Goal: Task Accomplishment & Management: Complete application form

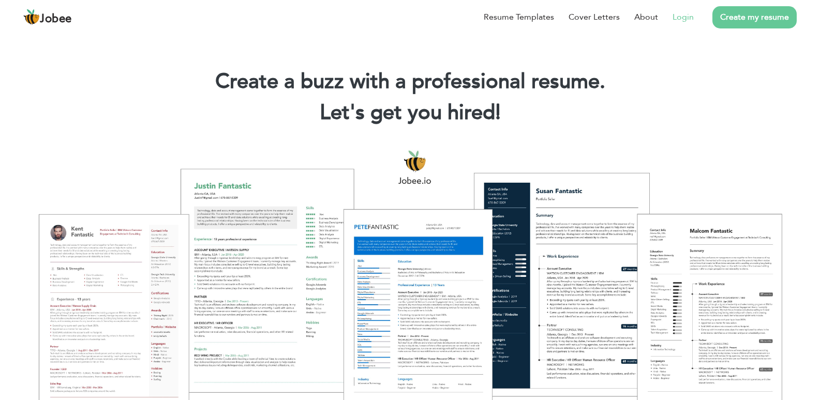
click at [682, 19] on link "Login" at bounding box center [682, 17] width 21 height 12
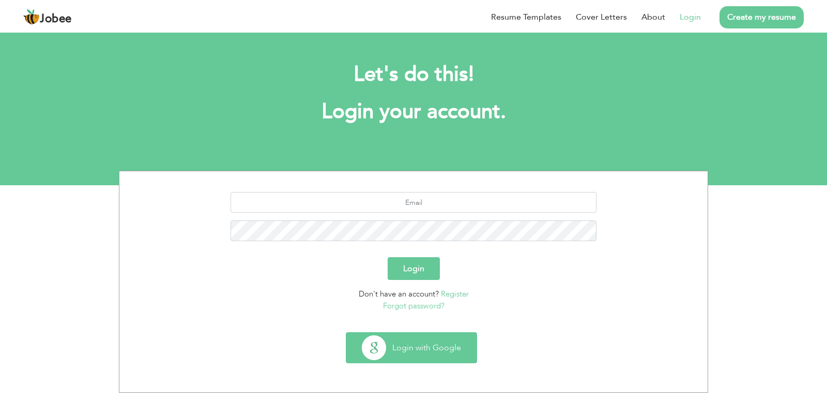
click at [430, 357] on button "Login with Google" at bounding box center [411, 347] width 130 height 30
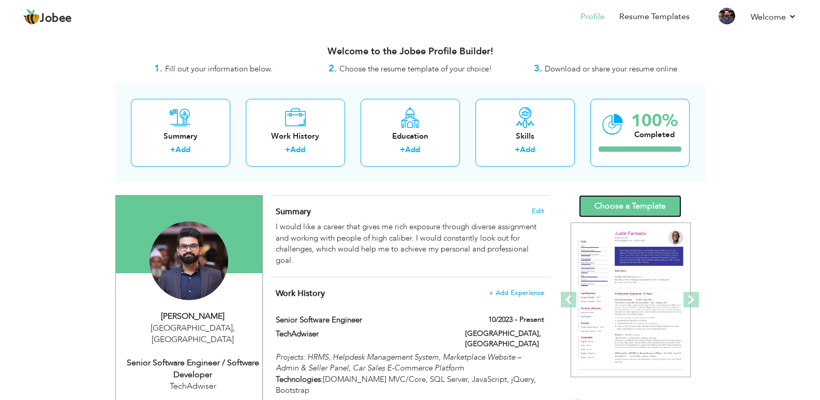
click at [624, 205] on link "Choose a Template" at bounding box center [630, 206] width 102 height 22
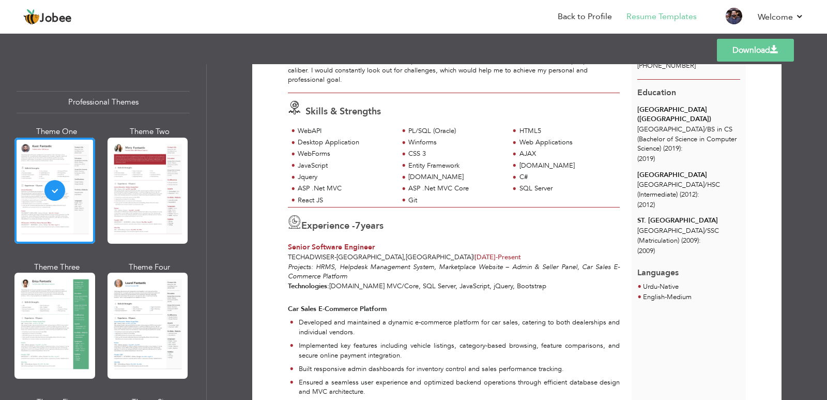
scroll to position [103, 0]
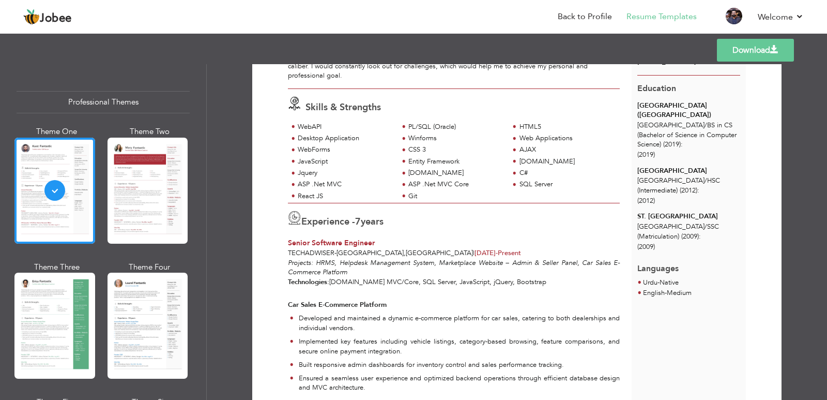
click at [381, 283] on p "Projects: HRMS, Helpdesk Management System, Marketplace Website – Admin & Selle…" at bounding box center [454, 277] width 332 height 38
click at [405, 283] on p "Projects: HRMS, Helpdesk Management System, Marketplace Website – Admin & Selle…" at bounding box center [454, 277] width 332 height 38
click at [415, 282] on p "Projects: HRMS, Helpdesk Management System, Marketplace Website – Admin & Selle…" at bounding box center [454, 277] width 332 height 38
click at [437, 282] on p "Projects: HRMS, Helpdesk Management System, Marketplace Website – Admin & Selle…" at bounding box center [454, 277] width 332 height 38
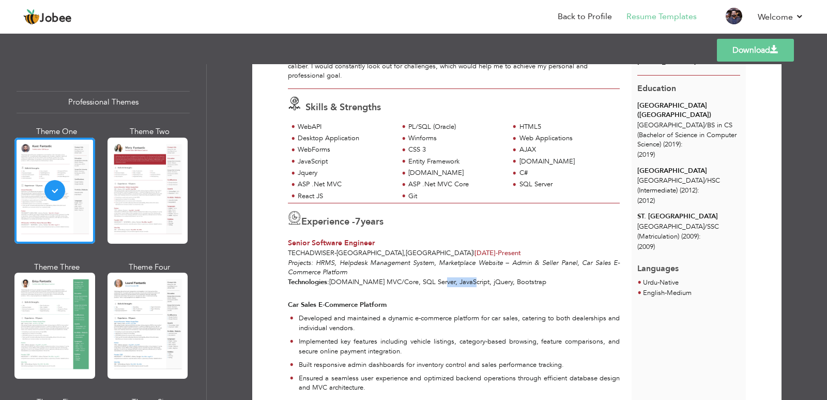
click at [437, 282] on p "Projects: HRMS, Helpdesk Management System, Marketplace Website – Admin & Selle…" at bounding box center [454, 277] width 332 height 38
drag, startPoint x: 331, startPoint y: 280, endPoint x: 519, endPoint y: 289, distance: 187.9
click at [519, 289] on p "Projects: HRMS, Helpdesk Management System, Marketplace Website – Admin & Selle…" at bounding box center [454, 277] width 332 height 38
click at [476, 299] on div "Projects: HRMS, Helpdesk Management System, Marketplace Website – Admin & Selle…" at bounding box center [454, 397] width 344 height 279
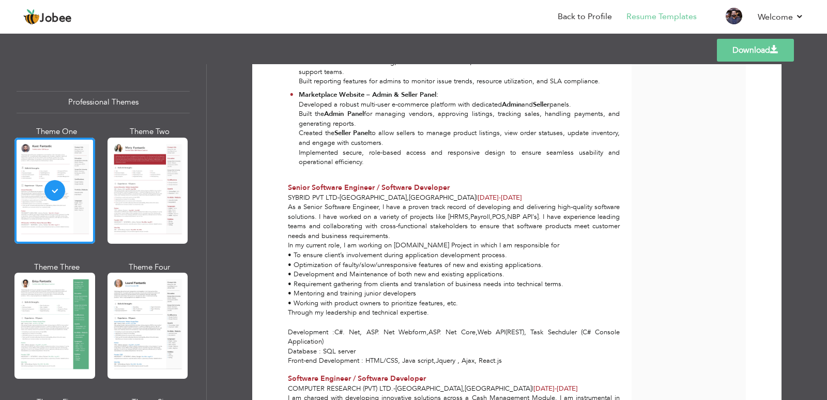
scroll to position [517, 0]
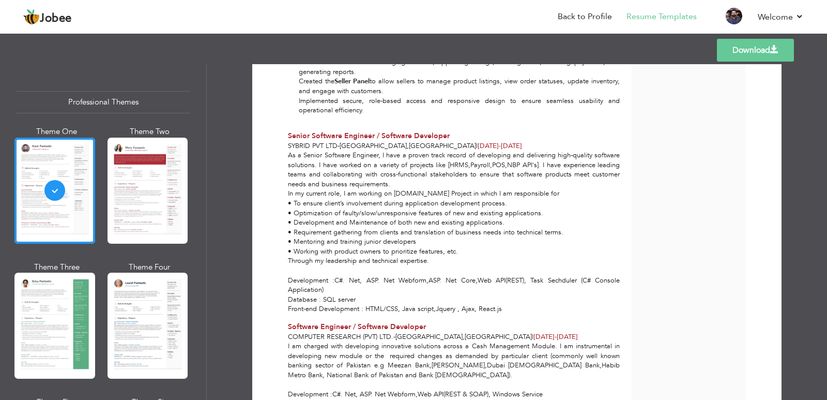
click at [572, 269] on div "As a Senior Software Engineer, I have a proven track record of developing and d…" at bounding box center [454, 231] width 344 height 163
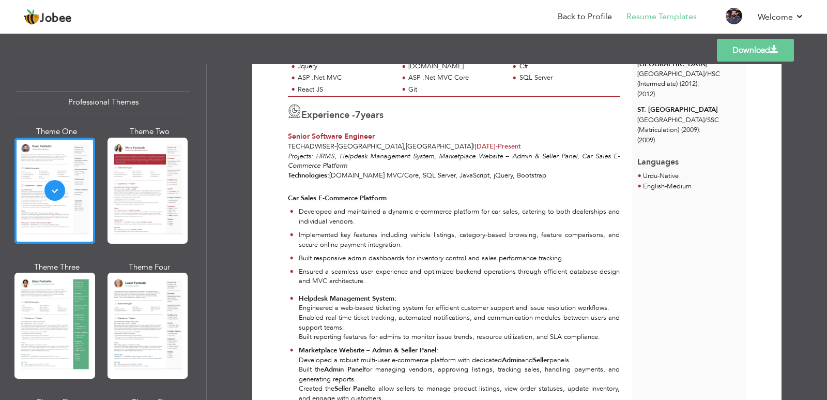
scroll to position [207, 0]
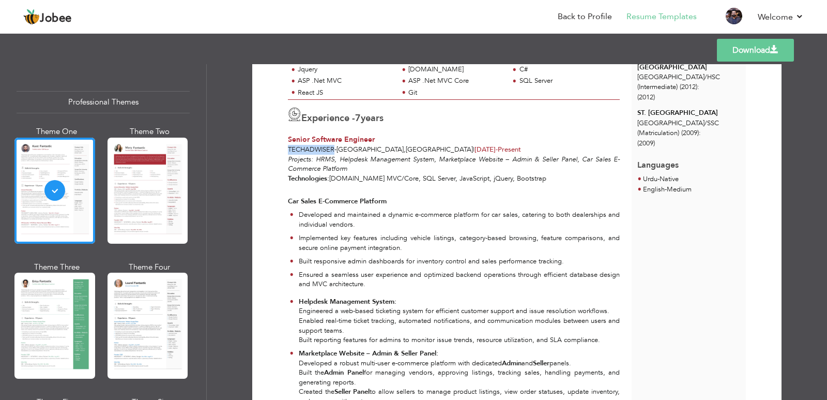
drag, startPoint x: 285, startPoint y: 145, endPoint x: 333, endPoint y: 149, distance: 47.7
click at [333, 149] on div "Experience - 7 years Senior Software Engineer TechAdwiser - Karachi , Pakistan …" at bounding box center [454, 127] width 344 height 55
click at [322, 160] on em "Projects: HRMS, Helpdesk Management System, Marketplace Website – Admin & Selle…" at bounding box center [454, 164] width 332 height 19
click at [350, 158] on em "Projects: HRMS, Helpdesk Management System, Marketplace Website – Admin & Selle…" at bounding box center [454, 164] width 332 height 19
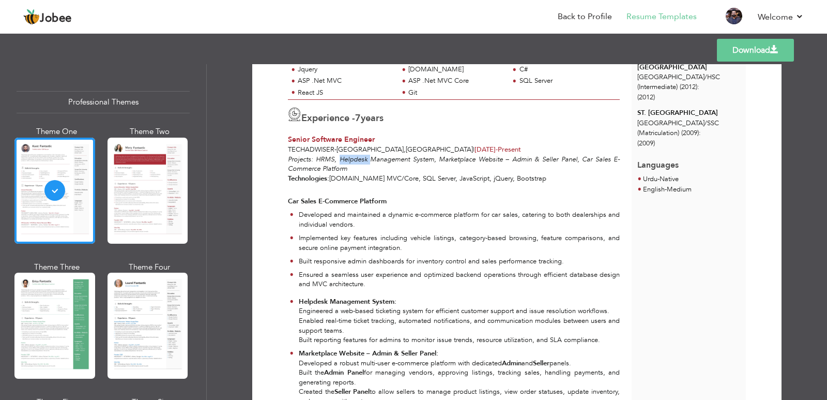
click at [350, 158] on em "Projects: HRMS, Helpdesk Management System, Marketplace Website – Admin & Selle…" at bounding box center [454, 164] width 332 height 19
click at [443, 159] on em "Projects: HRMS, Helpdesk Management System, Marketplace Website – Admin & Selle…" at bounding box center [454, 164] width 332 height 19
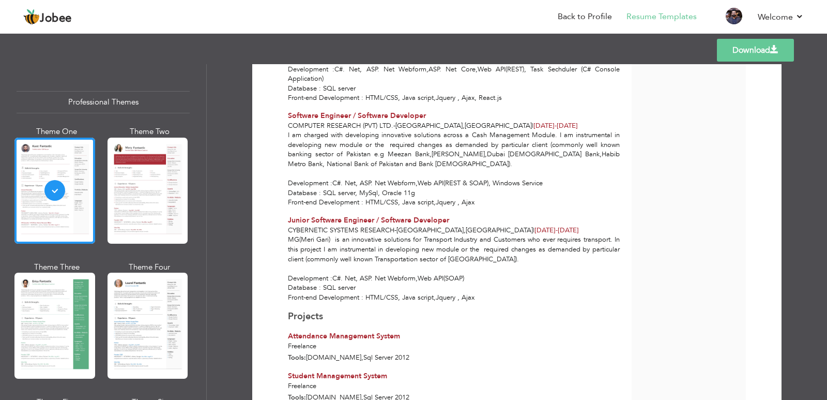
scroll to position [717, 0]
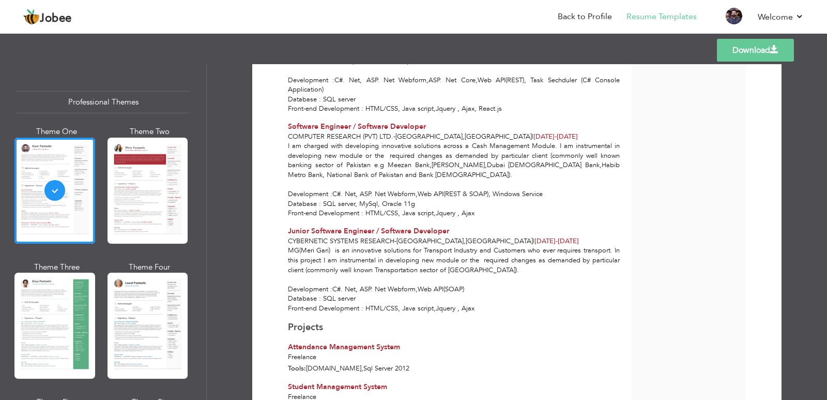
click at [334, 240] on span "Cybernetic Systems Research" at bounding box center [341, 240] width 107 height 9
click at [426, 250] on div "MG(Meri Gari) is an innovative solutions for Transport Industry and Customers w…" at bounding box center [454, 279] width 344 height 67
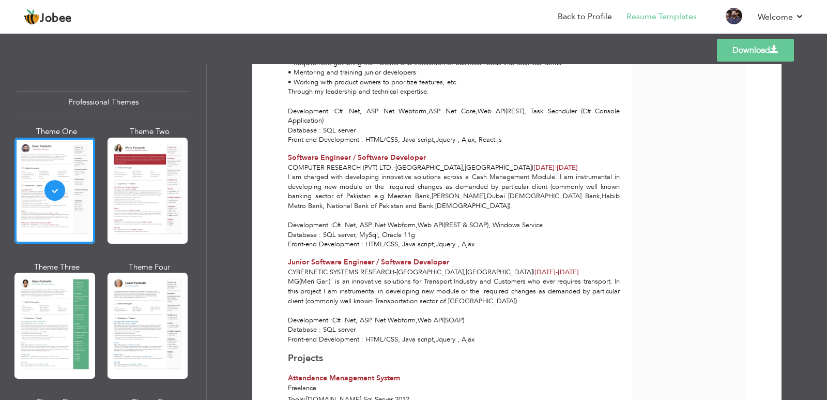
scroll to position [665, 0]
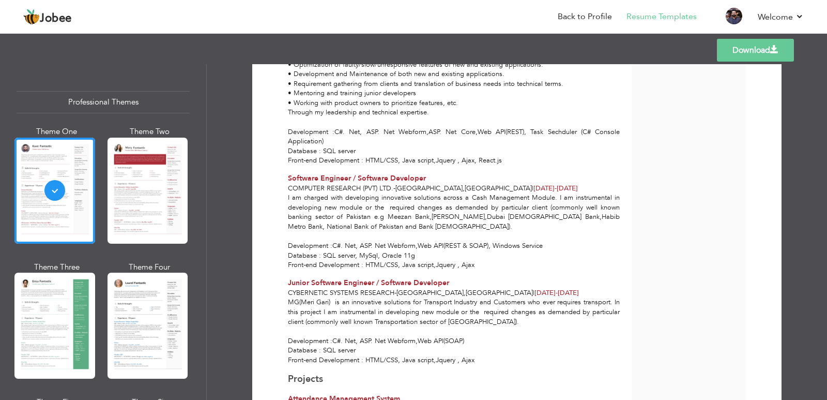
click at [301, 190] on span "Computer Research (Pvt) Ltd." at bounding box center [340, 188] width 105 height 9
drag, startPoint x: 459, startPoint y: 189, endPoint x: 472, endPoint y: 188, distance: 12.9
click at [534, 188] on span "Feb 2020 -" at bounding box center [545, 188] width 23 height 9
drag, startPoint x: 500, startPoint y: 189, endPoint x: 512, endPoint y: 190, distance: 11.9
click at [534, 190] on span "Feb 2020 - Jun 2022" at bounding box center [556, 188] width 44 height 9
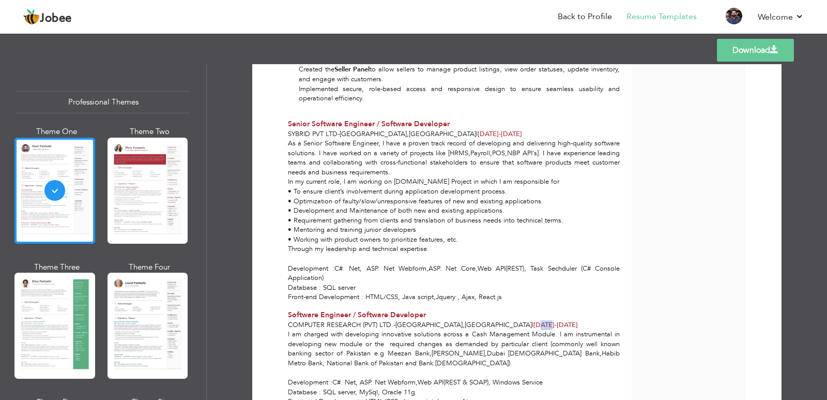
scroll to position [510, 0]
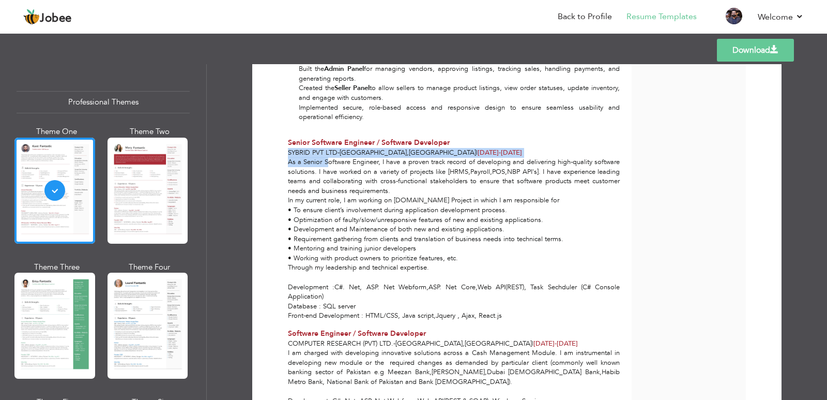
drag, startPoint x: 287, startPoint y: 155, endPoint x: 325, endPoint y: 158, distance: 37.9
click at [325, 158] on div "Senior Software Engineer / Software Developer Sybrid Pvt Ltd - Karachi , Pakist…" at bounding box center [454, 229] width 344 height 183
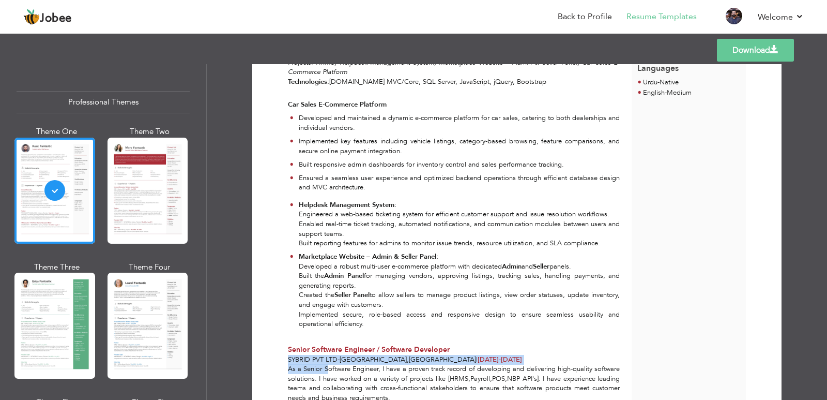
scroll to position [252, 0]
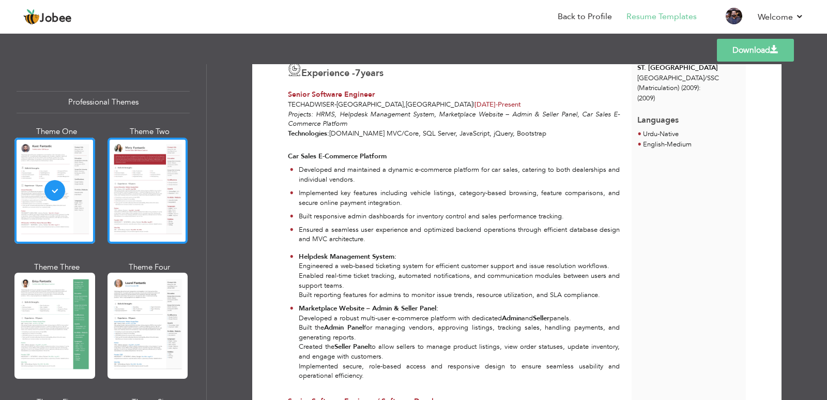
click at [169, 192] on div at bounding box center [148, 191] width 81 height 106
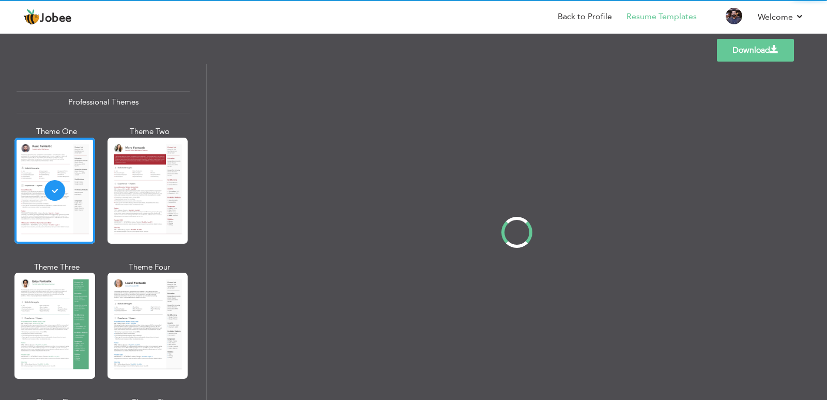
scroll to position [0, 0]
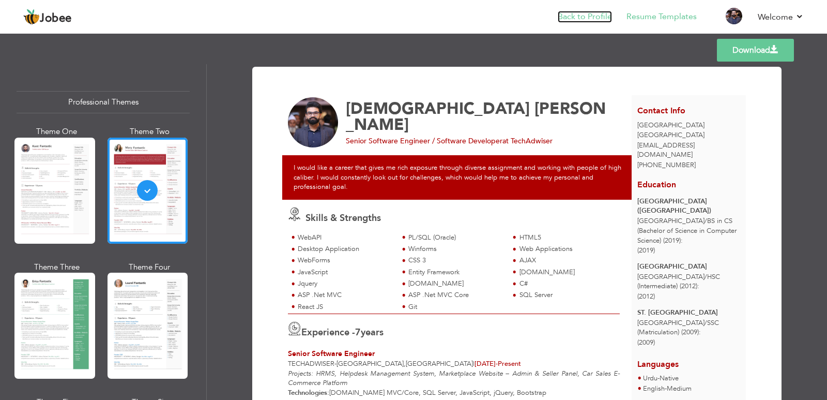
click at [598, 18] on link "Back to Profile" at bounding box center [585, 17] width 54 height 12
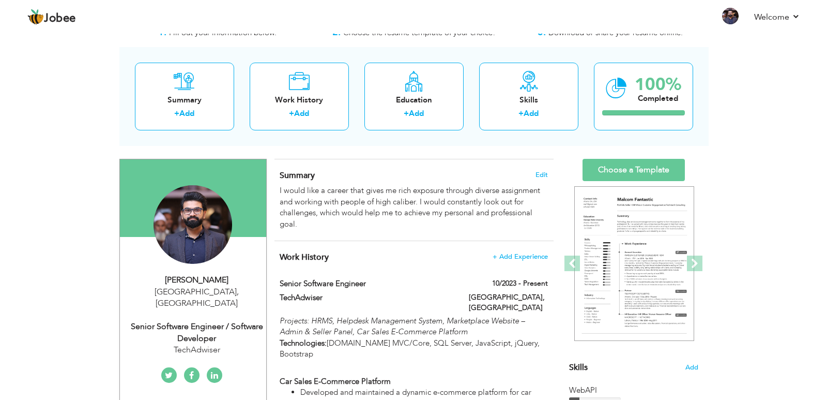
scroll to position [52, 0]
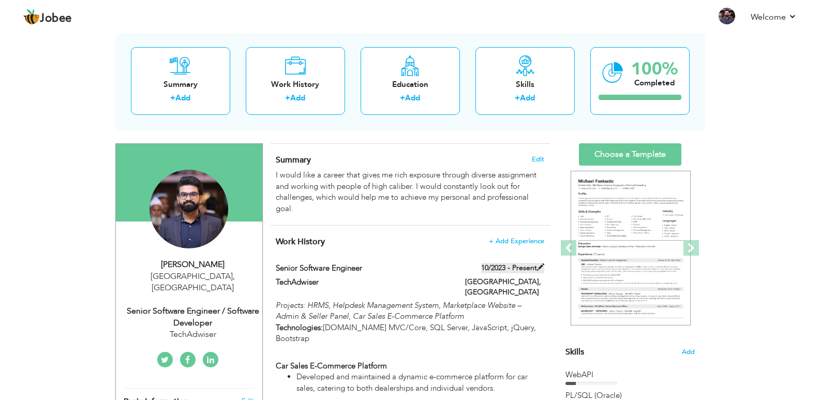
click at [506, 265] on label "10/2023 - Present" at bounding box center [512, 268] width 63 height 10
type input "Senior Software Engineer"
type input "TechAdwiser"
type input "10/2023"
type input "[GEOGRAPHIC_DATA]"
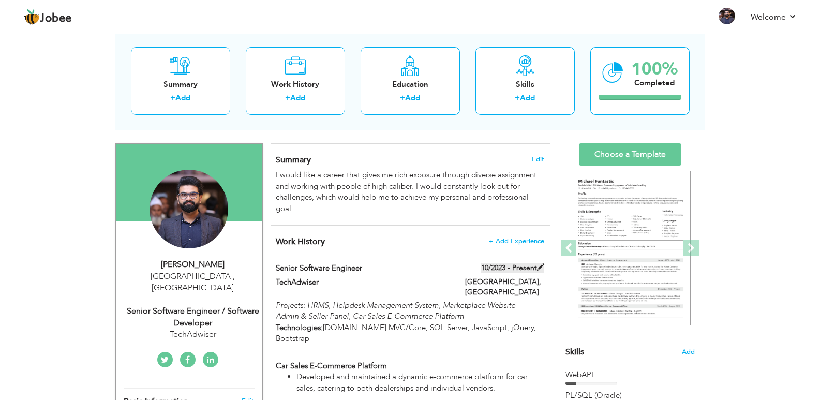
type input "[GEOGRAPHIC_DATA]"
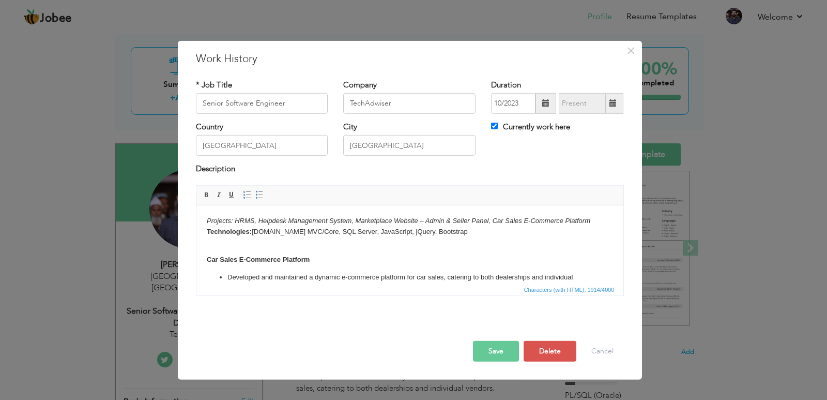
click at [535, 123] on label "Currently work here" at bounding box center [530, 127] width 79 height 11
click at [498, 123] on input "Currently work here" at bounding box center [494, 126] width 7 height 7
checkbox input "false"
click at [592, 108] on input "09/2025" at bounding box center [582, 103] width 47 height 21
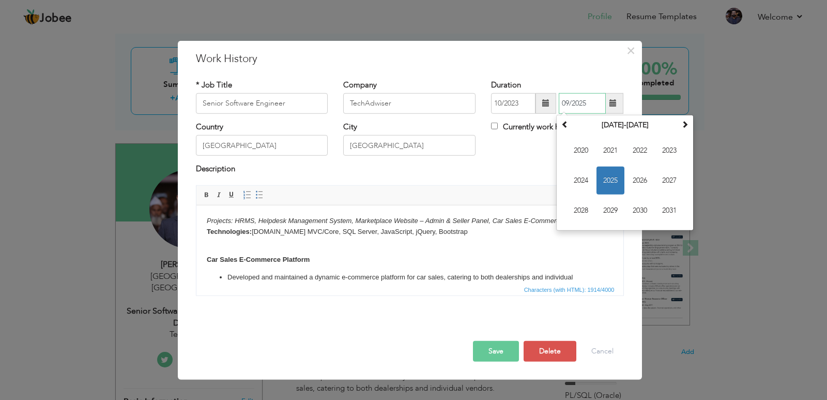
click at [601, 181] on span "2025" at bounding box center [611, 180] width 28 height 28
click at [603, 181] on span "Jun" at bounding box center [611, 180] width 28 height 28
type input "06/2025"
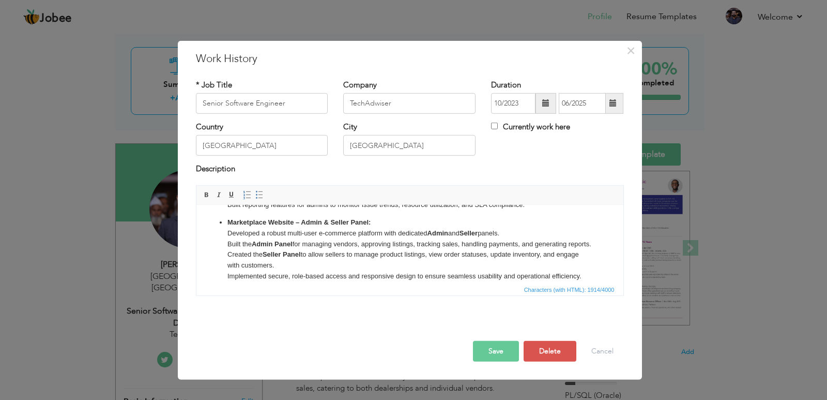
scroll to position [237, 0]
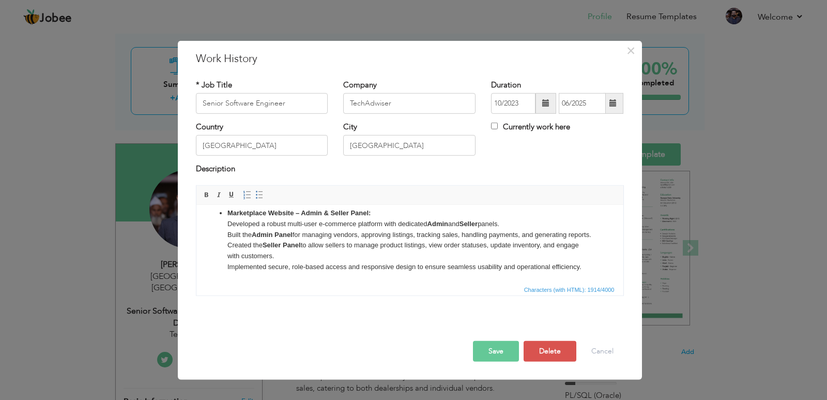
click at [484, 349] on button "Save" at bounding box center [496, 351] width 46 height 21
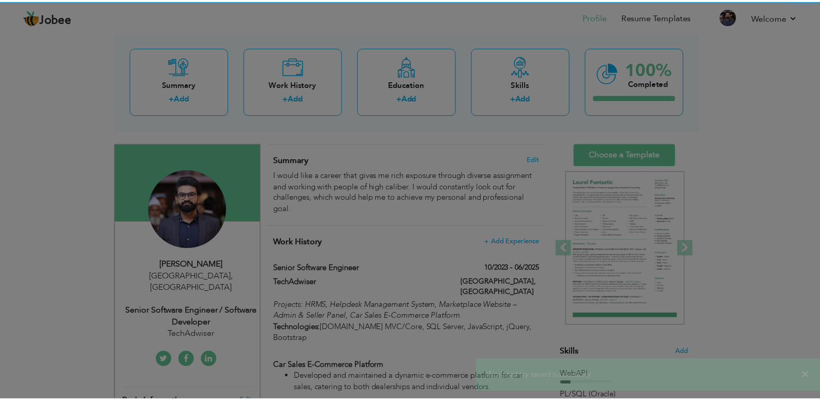
scroll to position [0, 0]
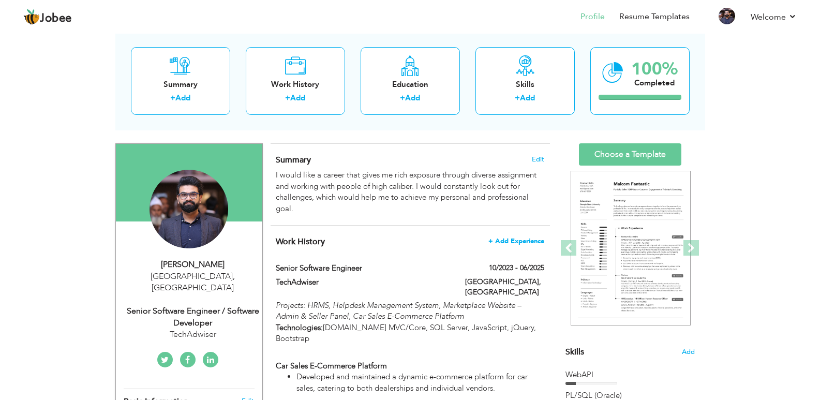
click at [505, 244] on span "+ Add Experience" at bounding box center [516, 240] width 56 height 7
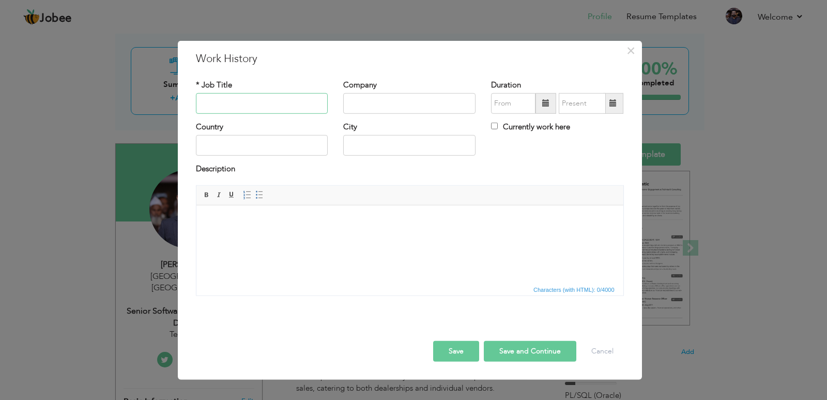
click at [241, 100] on input "text" at bounding box center [262, 103] width 132 height 21
type input "Senior"
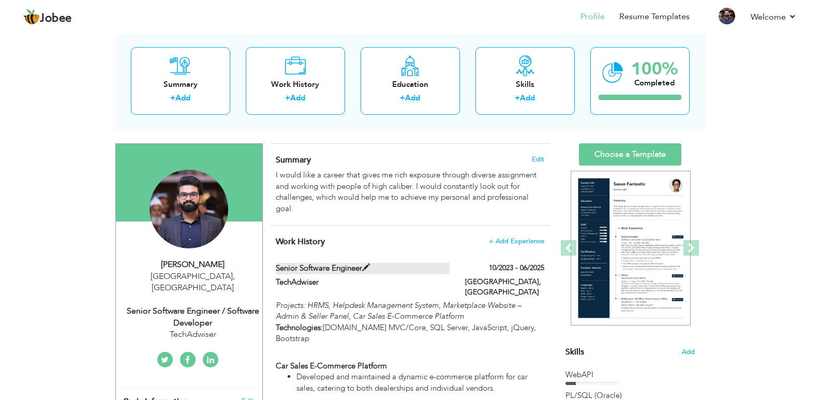
click at [278, 269] on label "Senior Software Engineer" at bounding box center [363, 268] width 174 height 11
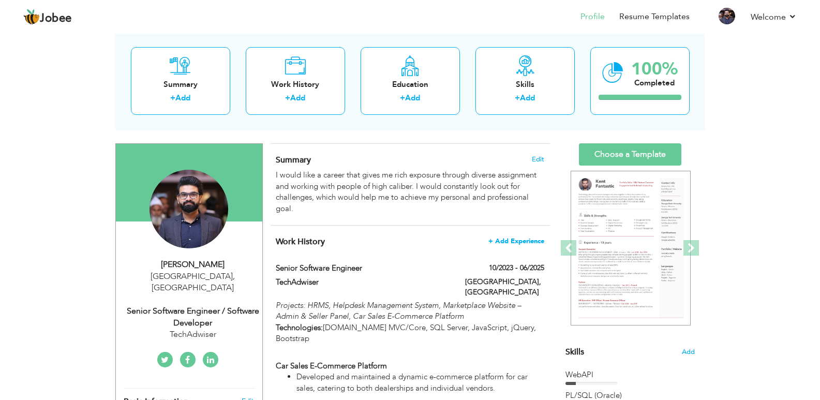
click at [532, 245] on span "+ Add Experience" at bounding box center [516, 240] width 56 height 7
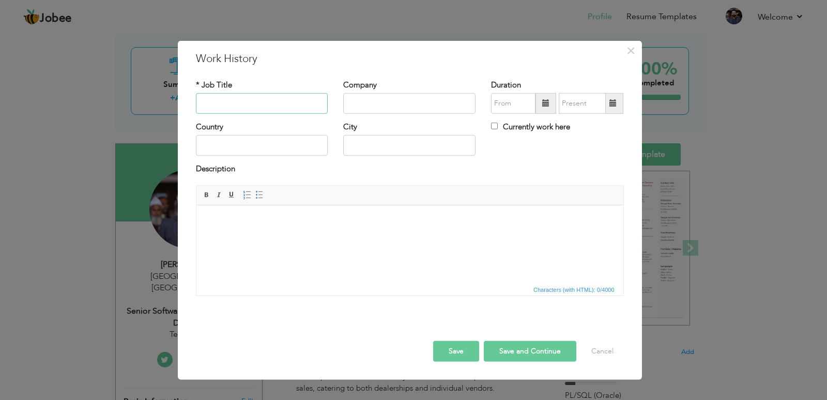
paste input "Senior Software Engineer"
type input "Senior Software Engineer"
click at [382, 108] on input "text" at bounding box center [409, 103] width 132 height 21
type input "Computer Research Pvt Ltd"
click at [541, 111] on span at bounding box center [546, 103] width 21 height 21
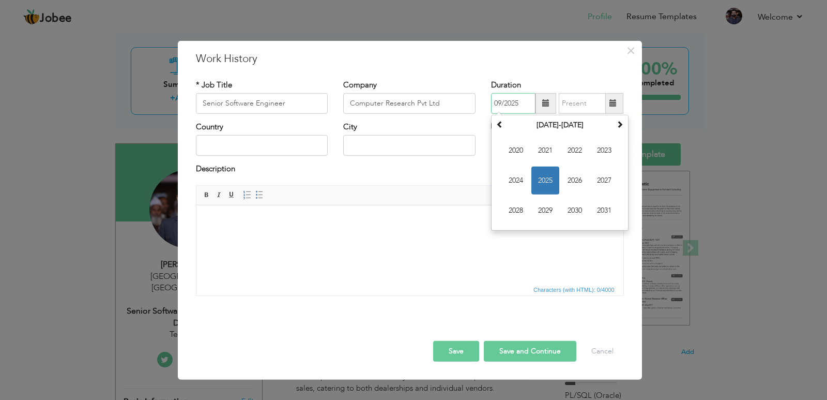
click at [551, 174] on span "2025" at bounding box center [546, 180] width 28 height 28
click at [544, 182] on span "Jun" at bounding box center [546, 180] width 28 height 28
type input "06/2025"
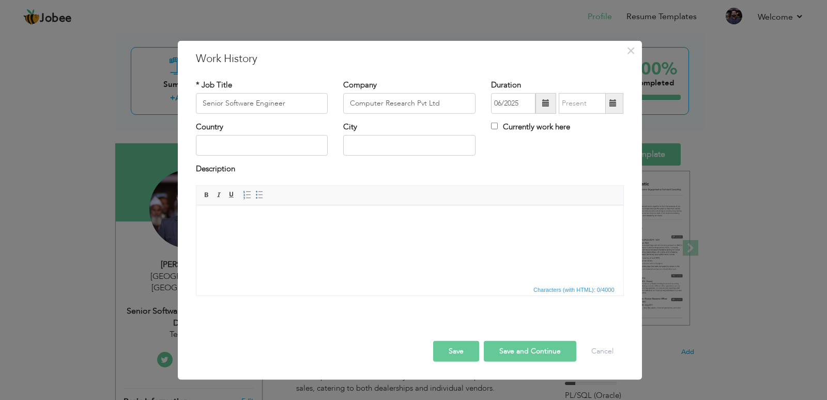
click at [525, 128] on label "Currently work here" at bounding box center [530, 127] width 79 height 11
click at [498, 128] on input "Currently work here" at bounding box center [494, 126] width 7 height 7
checkbox input "true"
click at [223, 144] on input "text" at bounding box center [262, 145] width 132 height 21
type input "[GEOGRAPHIC_DATA]"
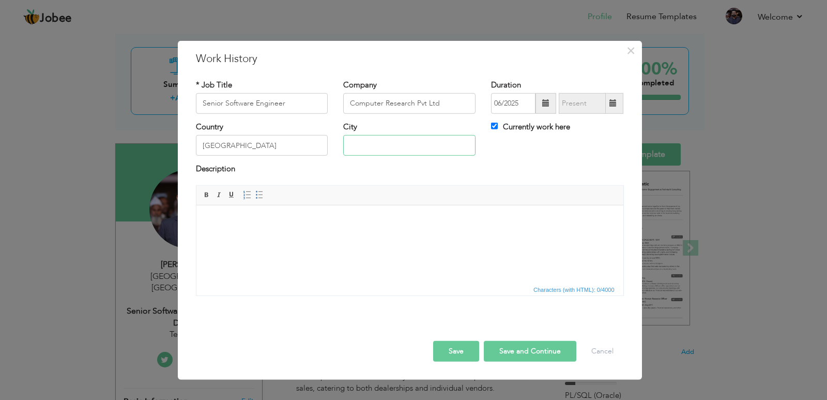
type input "[GEOGRAPHIC_DATA]"
click at [519, 357] on button "Save and Continue" at bounding box center [530, 351] width 93 height 21
checkbox input "false"
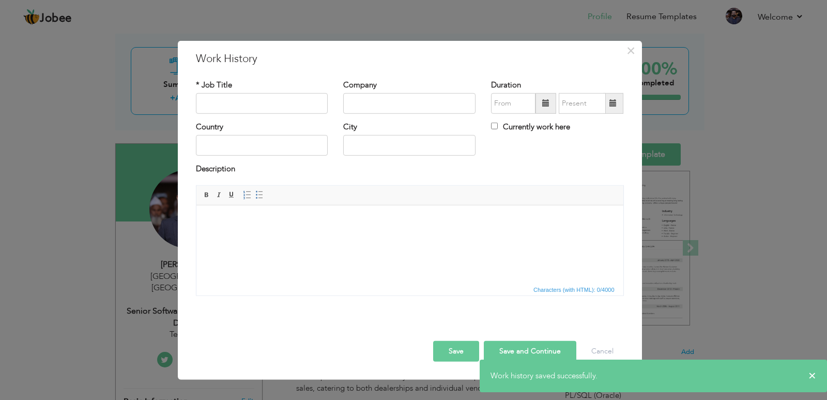
click at [435, 345] on button "Save" at bounding box center [456, 351] width 46 height 21
click at [608, 352] on button "Cancel" at bounding box center [602, 351] width 43 height 21
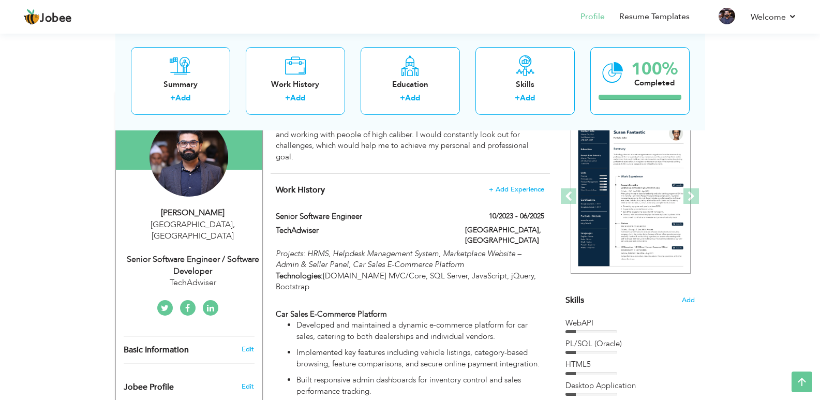
scroll to position [52, 0]
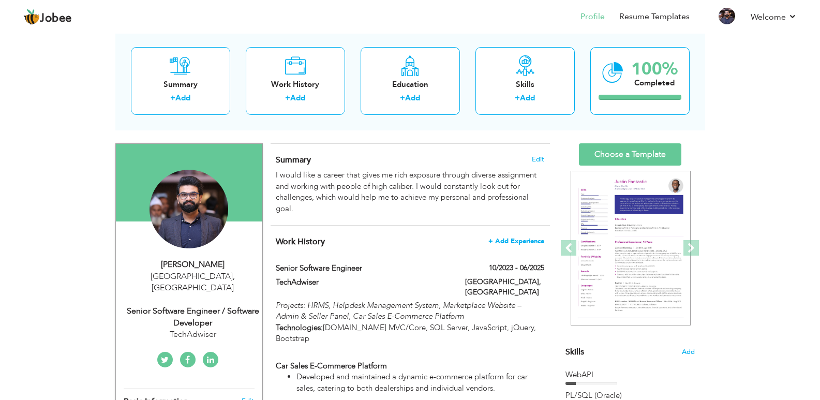
click at [491, 241] on span "+ Add Experience" at bounding box center [516, 240] width 56 height 7
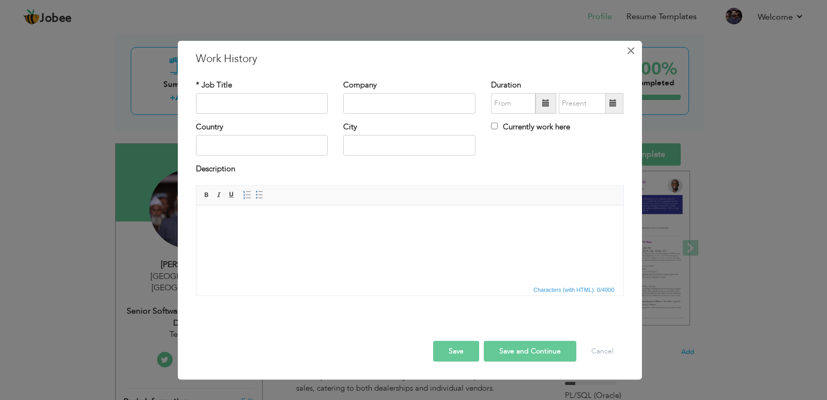
click at [629, 48] on span "×" at bounding box center [631, 50] width 9 height 19
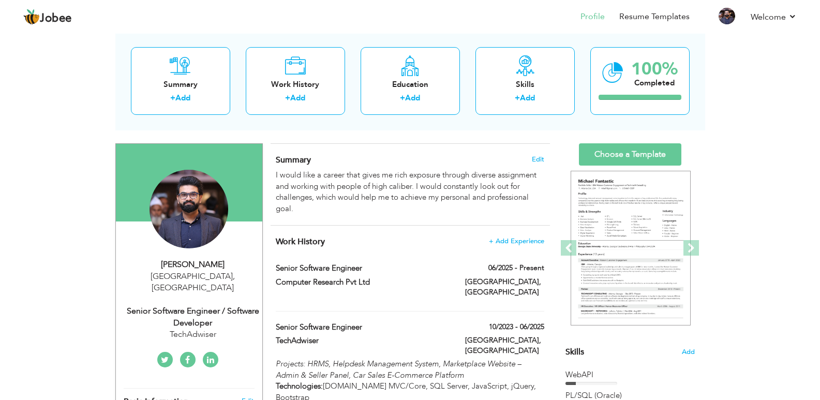
click at [200, 328] on div "TechAdwiser" at bounding box center [193, 334] width 139 height 12
type input "[DEMOGRAPHIC_DATA]"
type input "[PERSON_NAME]"
type input "[PHONE_NUMBER]"
select select "number:166"
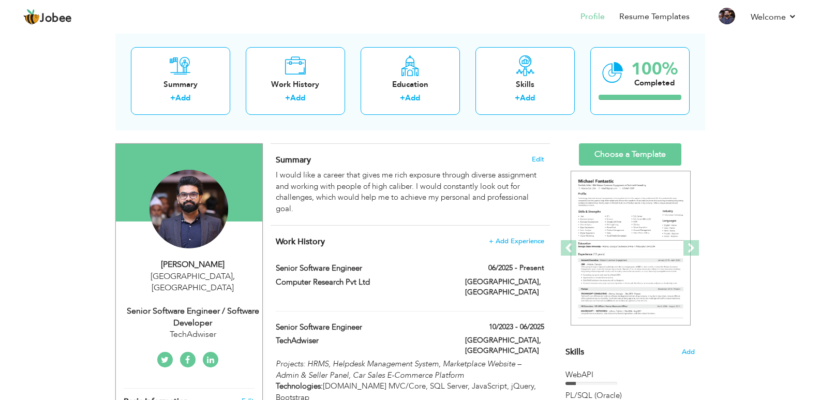
type input "[GEOGRAPHIC_DATA]"
select select "number:9"
type input "TechAdwiser"
type input "Senior Software Engineer / Software Developer"
type input "[URL][DOMAIN_NAME][PERSON_NAME]"
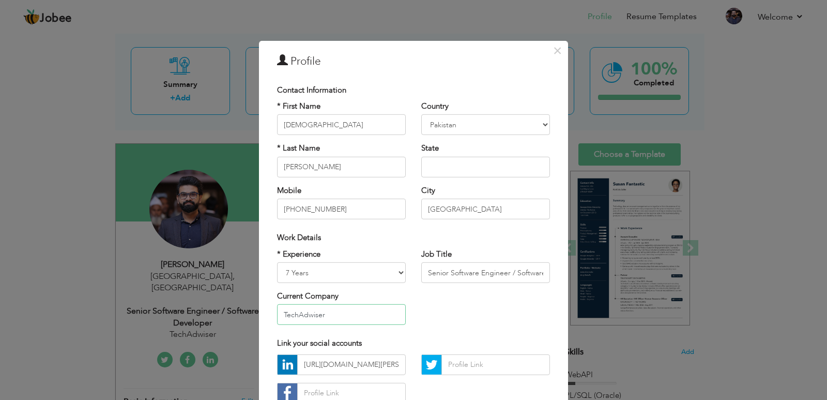
drag, startPoint x: 327, startPoint y: 317, endPoint x: 256, endPoint y: 315, distance: 70.9
click at [259, 315] on div "× Profile Contact Information * First Name [DEMOGRAPHIC_DATA] * Last Name [PERS…" at bounding box center [413, 256] width 309 height 433
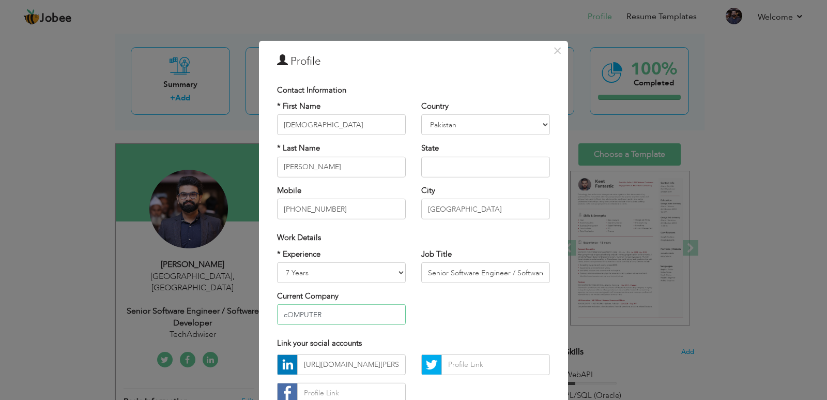
type input "cOMPUTER"
type input "Computer Research Pvt ltd"
click at [443, 174] on input "text" at bounding box center [485, 167] width 129 height 21
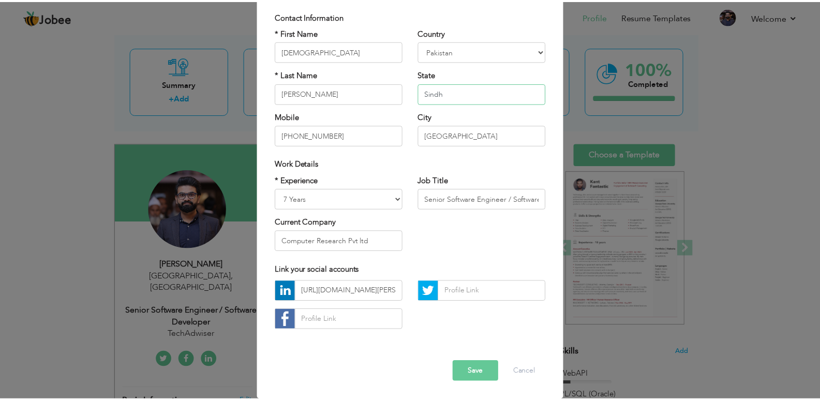
scroll to position [74, 0]
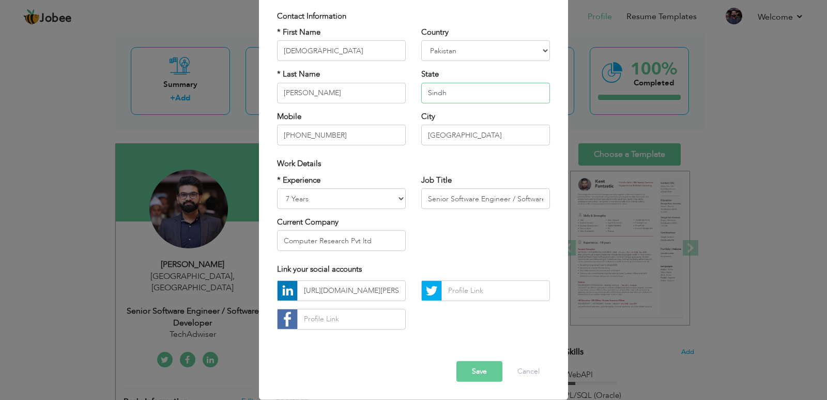
type input "Sindh"
click at [468, 369] on button "Save" at bounding box center [480, 371] width 46 height 21
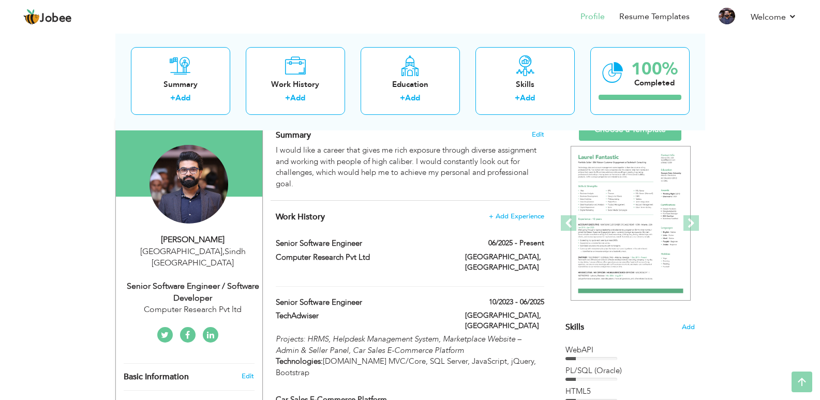
scroll to position [0, 0]
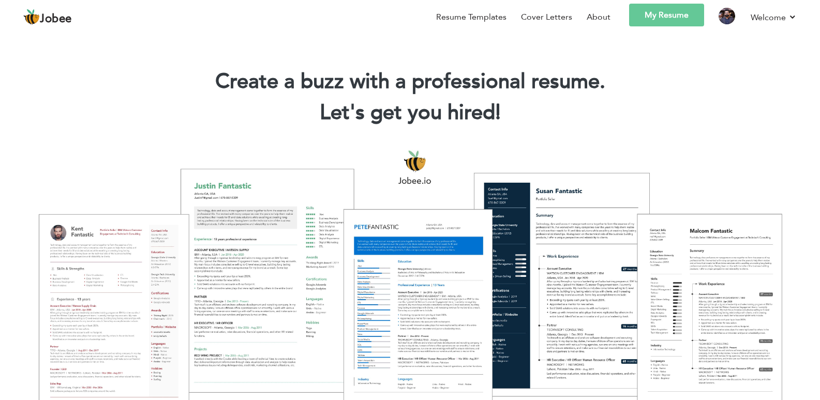
click at [652, 20] on link "My Resume" at bounding box center [666, 15] width 75 height 23
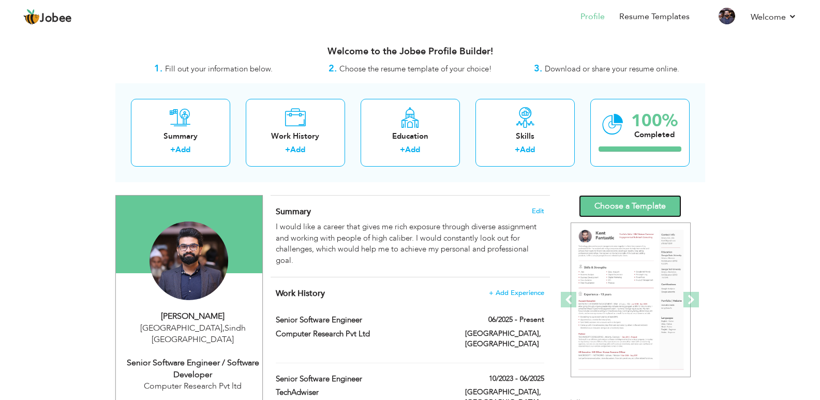
click at [599, 204] on link "Choose a Template" at bounding box center [630, 206] width 102 height 22
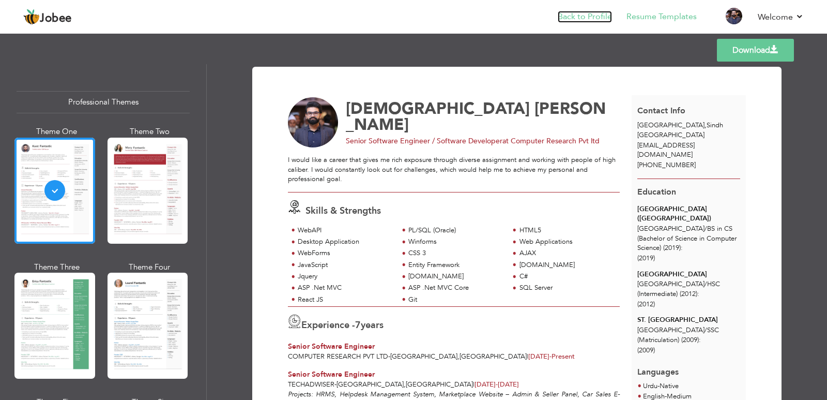
click at [588, 22] on link "Back to Profile" at bounding box center [585, 17] width 54 height 12
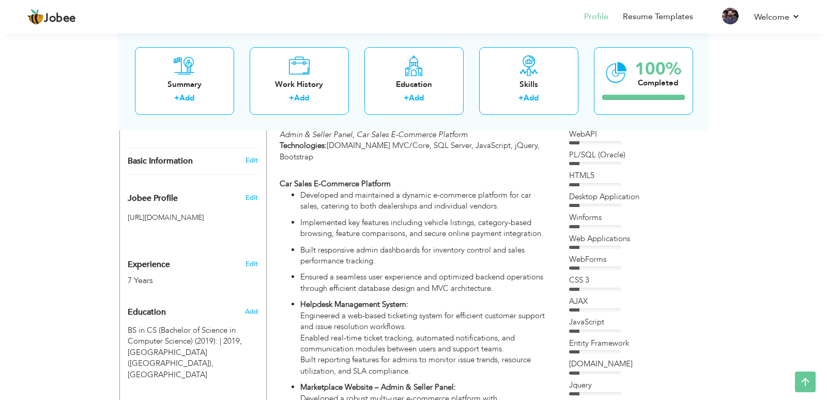
scroll to position [310, 0]
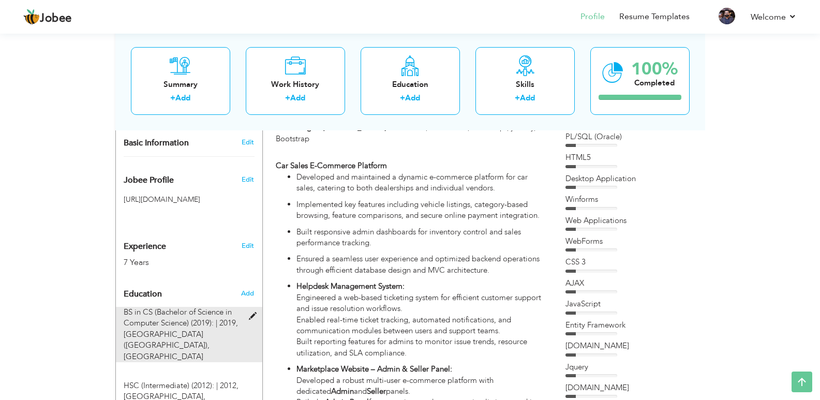
click at [201, 329] on span "IQRA UNIVERSITY (North Campus), Karachi" at bounding box center [167, 345] width 86 height 33
type input "BS in CS (Bachelor of Science in Computer Science) (2019):"
type input "2019"
type input "[GEOGRAPHIC_DATA] ([GEOGRAPHIC_DATA])"
radio input "true"
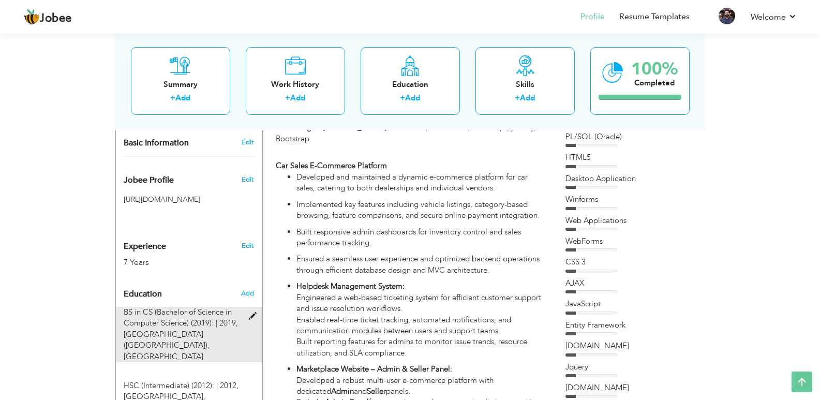
type input "[GEOGRAPHIC_DATA]"
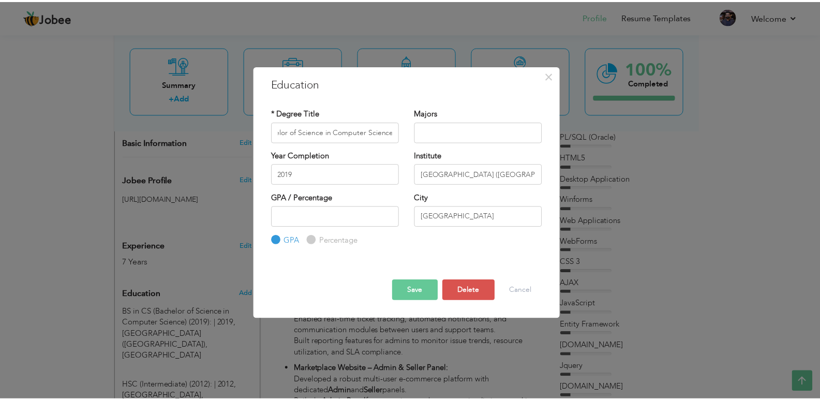
scroll to position [0, 0]
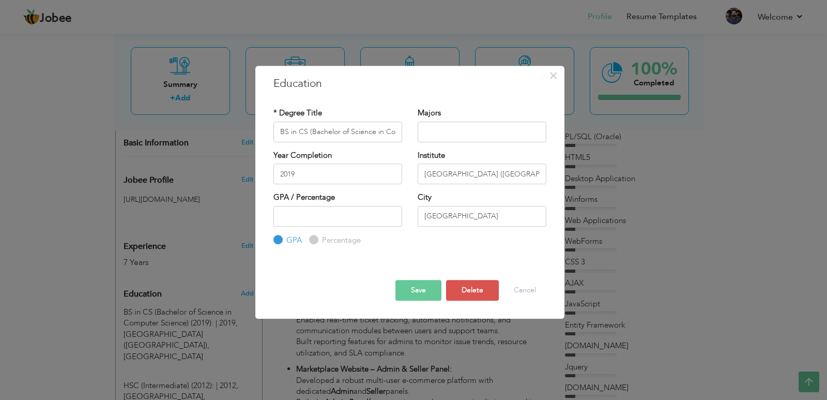
click at [416, 293] on button "Save" at bounding box center [419, 290] width 46 height 21
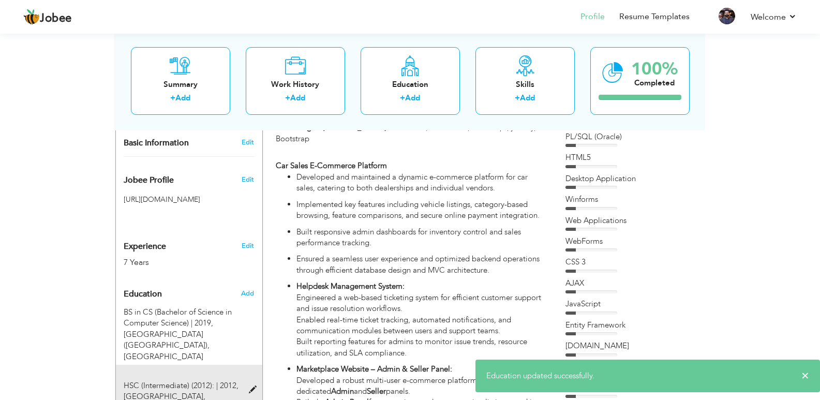
click at [197, 380] on span "HSC (Intermediate) (2012): | 2012," at bounding box center [181, 385] width 115 height 10
type input "HSC (Intermediate) (2012):"
type input "2012"
type input "[GEOGRAPHIC_DATA]"
radio input "false"
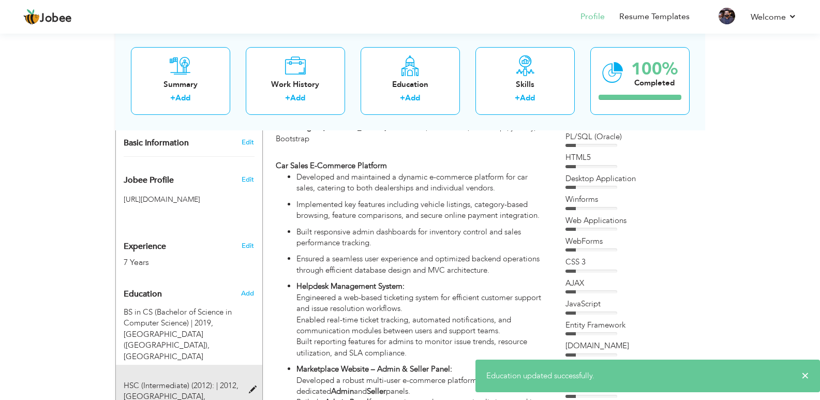
radio input "true"
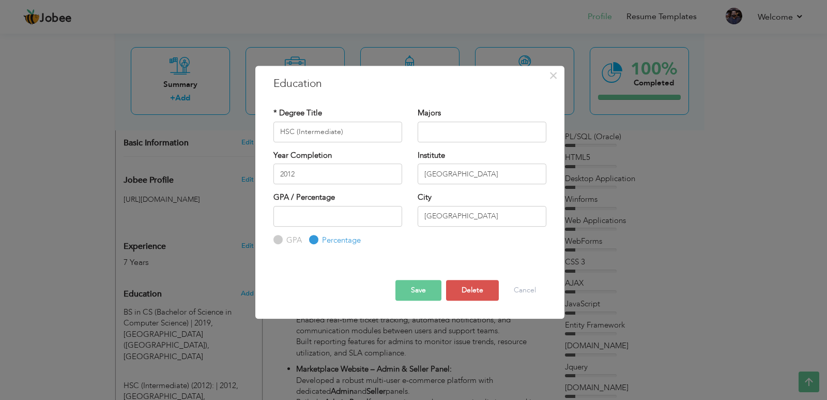
click at [420, 293] on button "Save" at bounding box center [419, 290] width 46 height 21
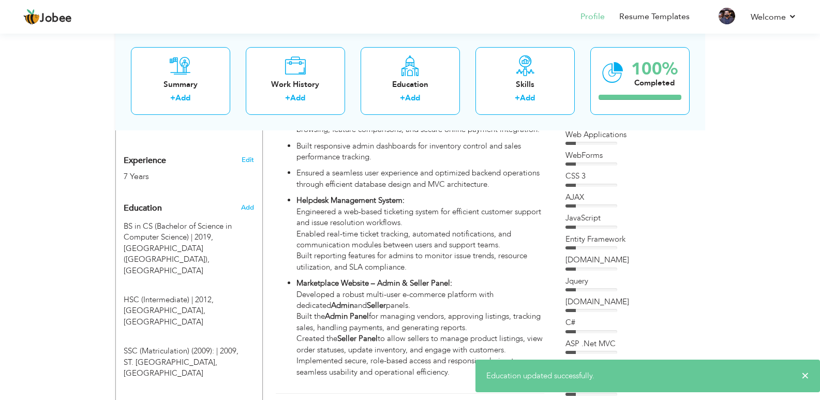
scroll to position [414, 0]
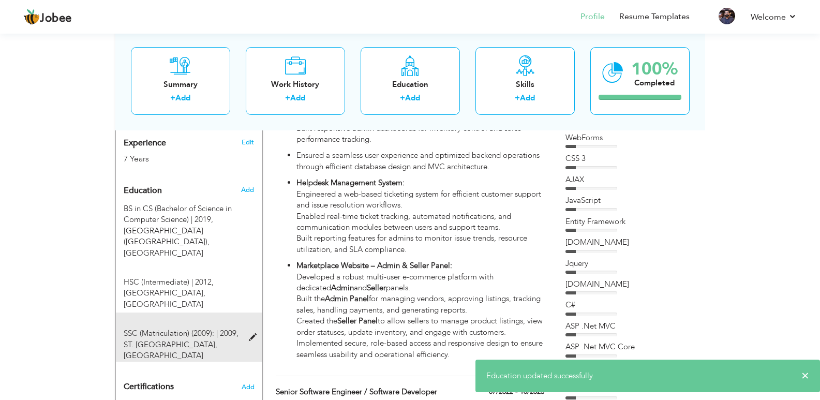
click at [218, 328] on span "SSC (Matriculation) (2009): | 2009," at bounding box center [181, 333] width 115 height 10
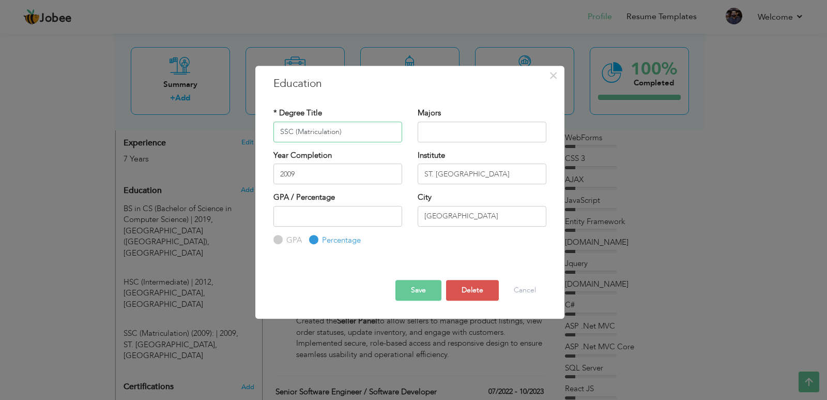
type input "SSC (Matriculation)"
click at [419, 288] on button "Save" at bounding box center [419, 290] width 46 height 21
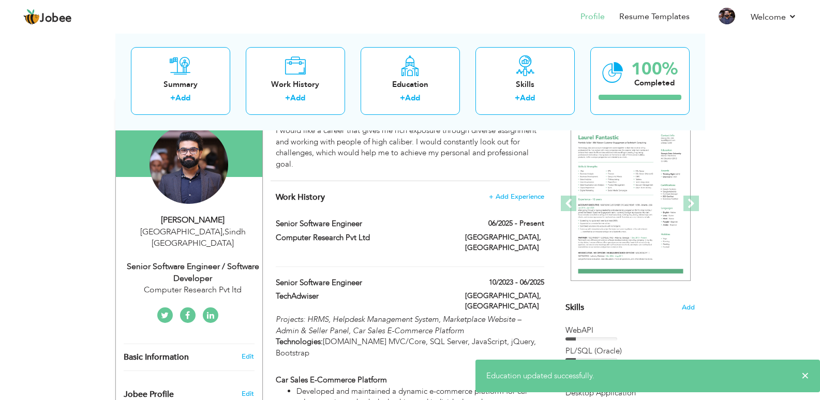
scroll to position [0, 0]
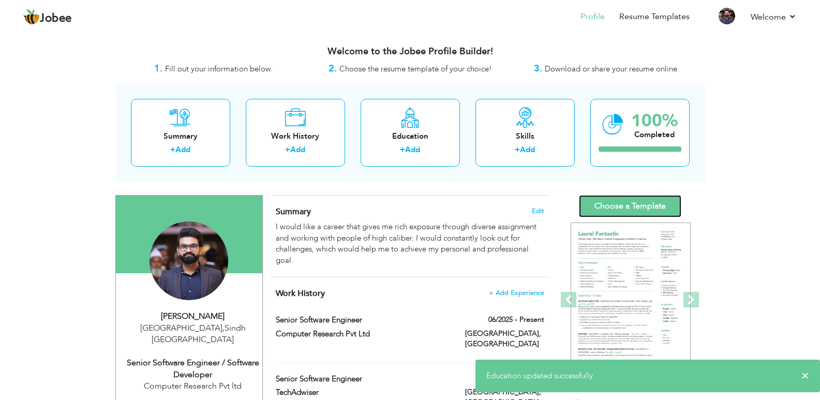
click at [622, 197] on link "Choose a Template" at bounding box center [630, 206] width 102 height 22
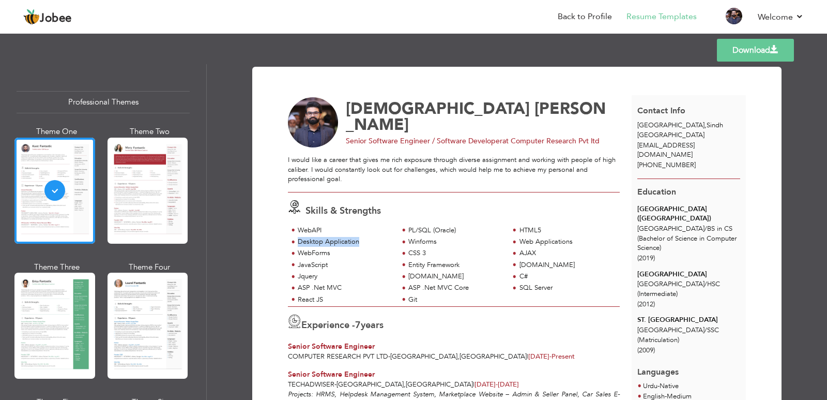
drag, startPoint x: 297, startPoint y: 240, endPoint x: 357, endPoint y: 240, distance: 60.5
click at [357, 240] on div "Desktop Application" at bounding box center [345, 242] width 95 height 10
copy div "Desktop Application"
click at [310, 254] on div "WebForms" at bounding box center [345, 253] width 95 height 10
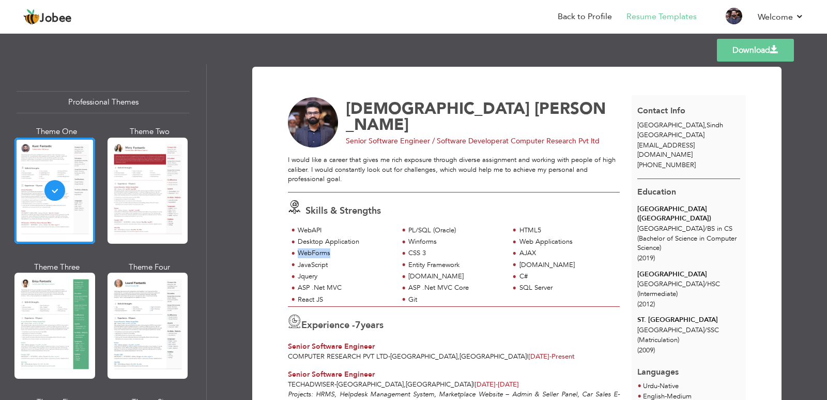
copy div "WebForms"
click at [520, 253] on div "AJAX" at bounding box center [567, 253] width 95 height 10
copy div "AJAX"
drag, startPoint x: 519, startPoint y: 264, endPoint x: 547, endPoint y: 263, distance: 27.9
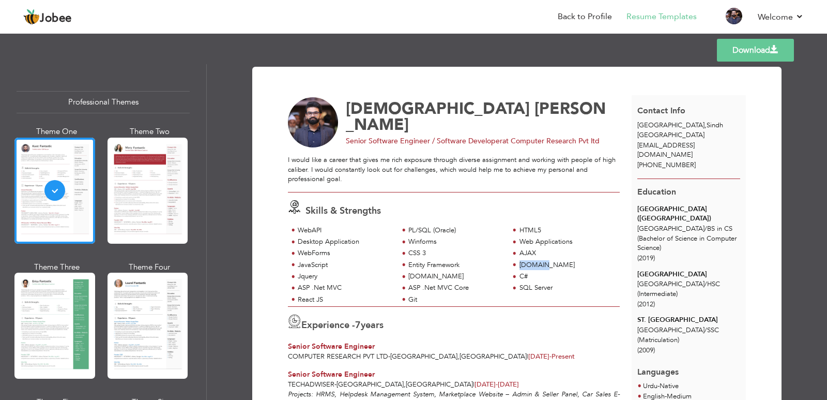
click at [547, 263] on div "[DOMAIN_NAME]" at bounding box center [567, 265] width 95 height 10
copy div "[DOMAIN_NAME]"
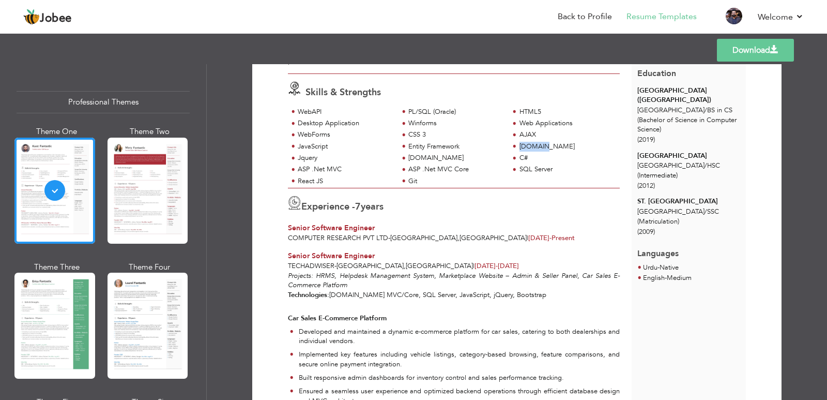
scroll to position [155, 0]
